Goal: Task Accomplishment & Management: Manage account settings

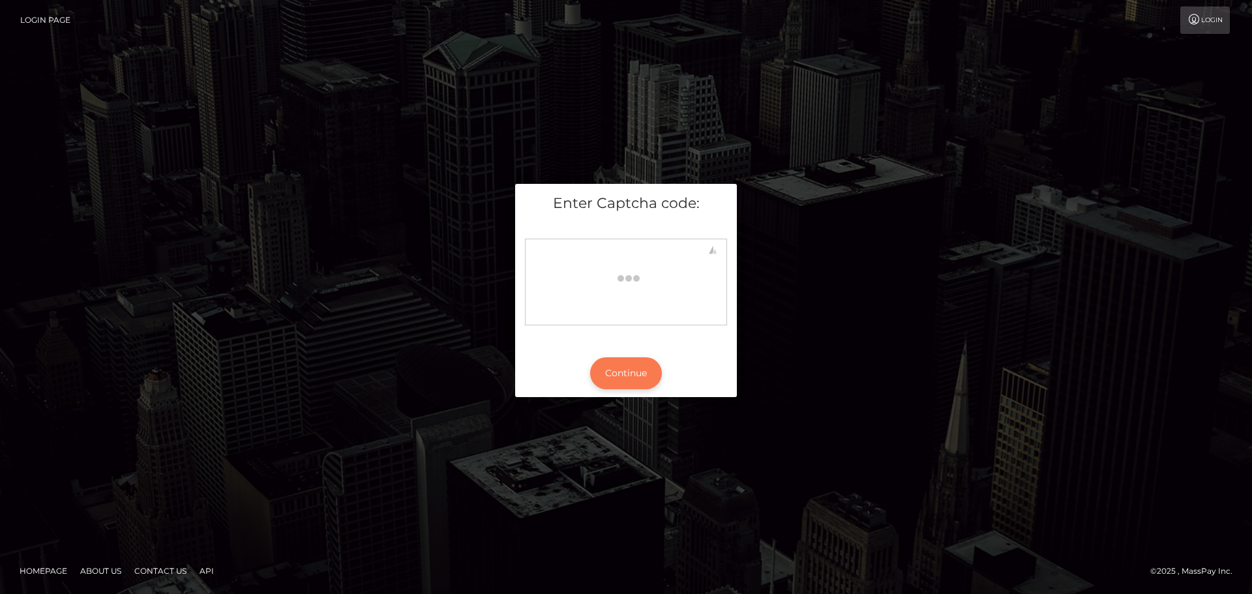
click at [638, 376] on button "Continue" at bounding box center [626, 373] width 72 height 32
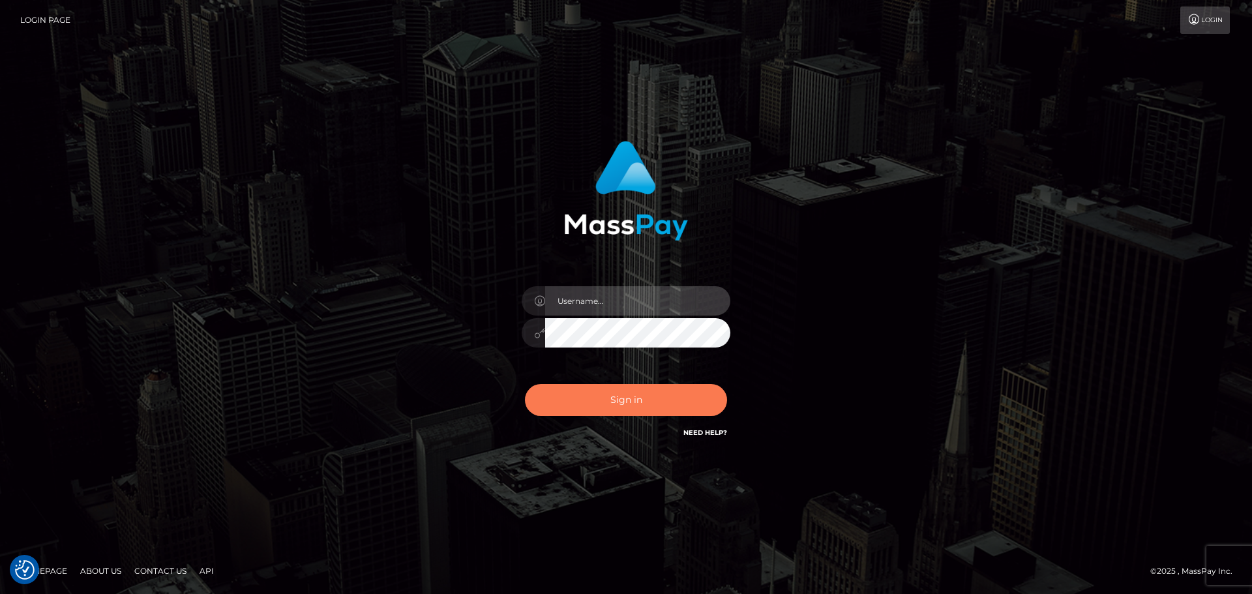
type input "rachel.nmible"
click at [626, 395] on button "Sign in" at bounding box center [626, 400] width 202 height 32
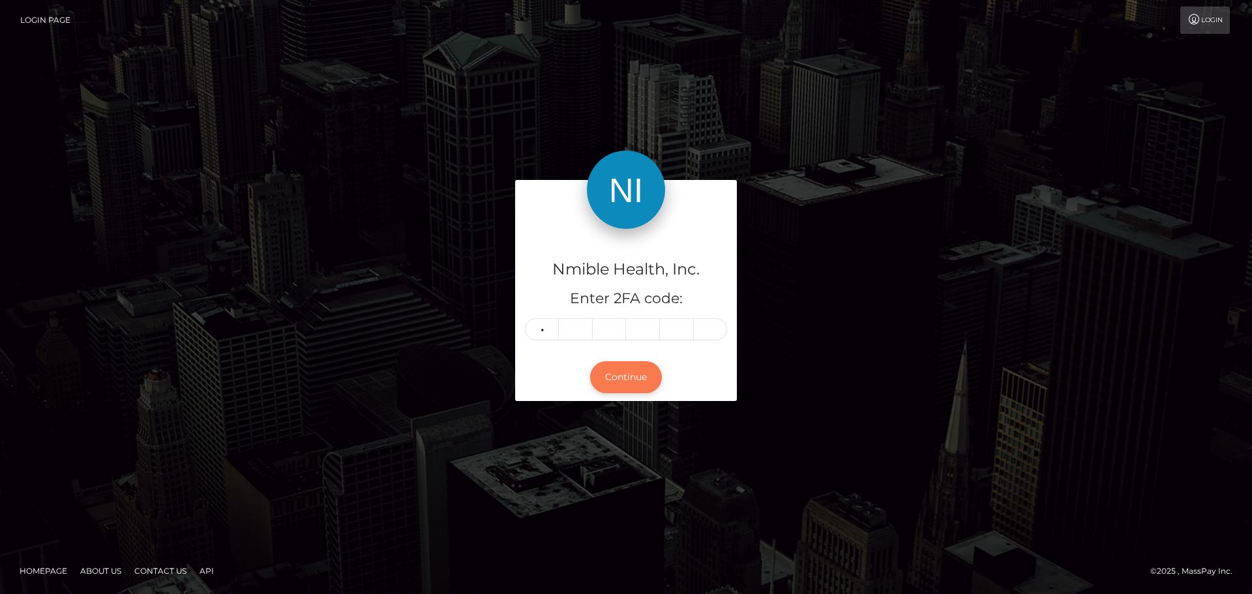
type input "1"
type input "4"
type input "0"
type input "9"
type input "8"
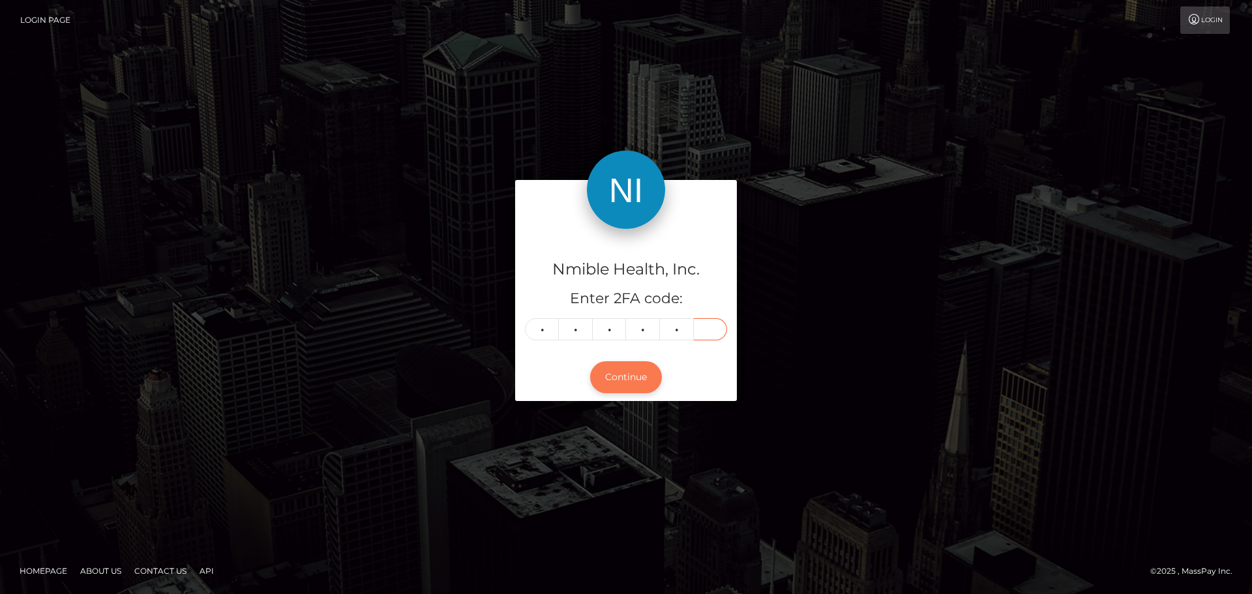
type input "6"
